Goal: Find contact information: Find contact information

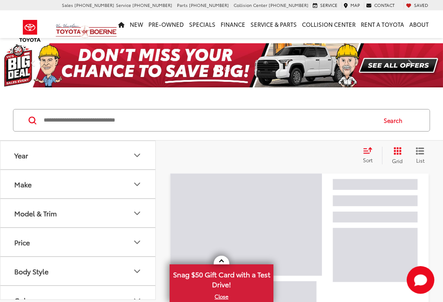
click at [132, 159] on icon "Year" at bounding box center [137, 155] width 10 height 10
click at [138, 153] on icon "Year" at bounding box center [137, 155] width 10 height 10
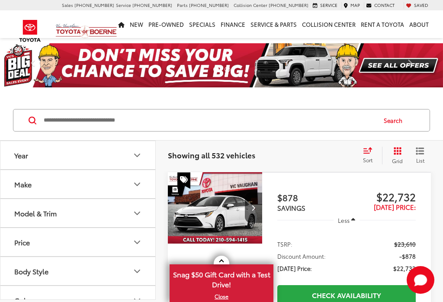
click at [54, 179] on button "Make" at bounding box center [78, 184] width 156 height 28
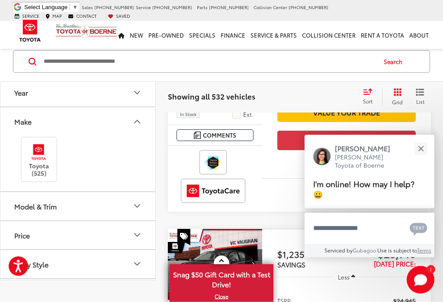
click at [418, 144] on button "Close" at bounding box center [420, 148] width 19 height 19
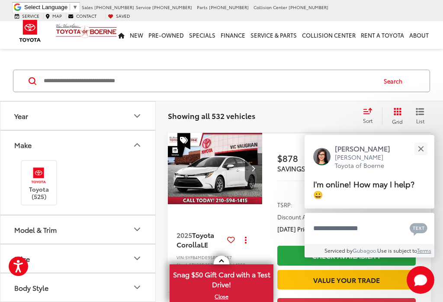
click at [423, 150] on button "Close" at bounding box center [420, 148] width 19 height 19
click at [426, 145] on button "Close" at bounding box center [420, 148] width 19 height 19
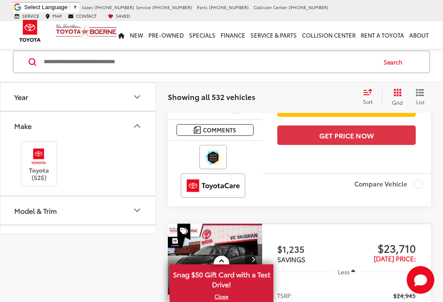
scroll to position [0, 0]
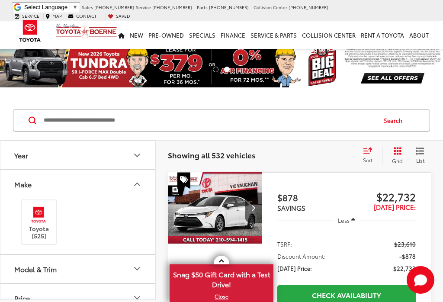
click at [96, 13] on span "Contact" at bounding box center [86, 16] width 20 height 6
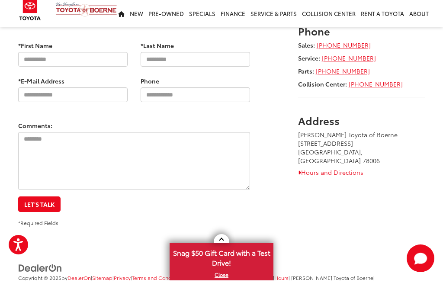
scroll to position [66, 0]
